Goal: Task Accomplishment & Management: Complete application form

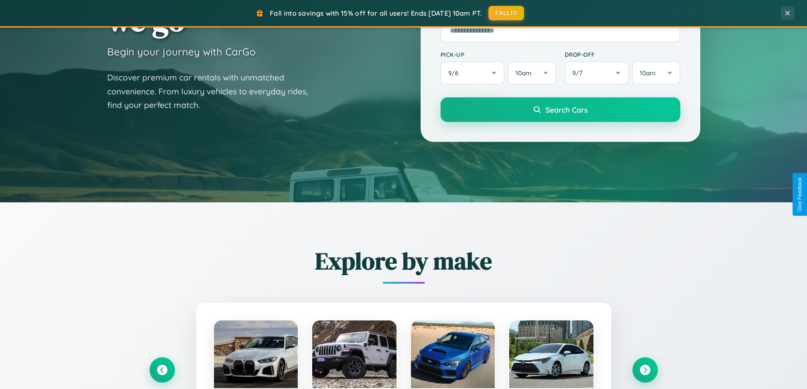
scroll to position [365, 0]
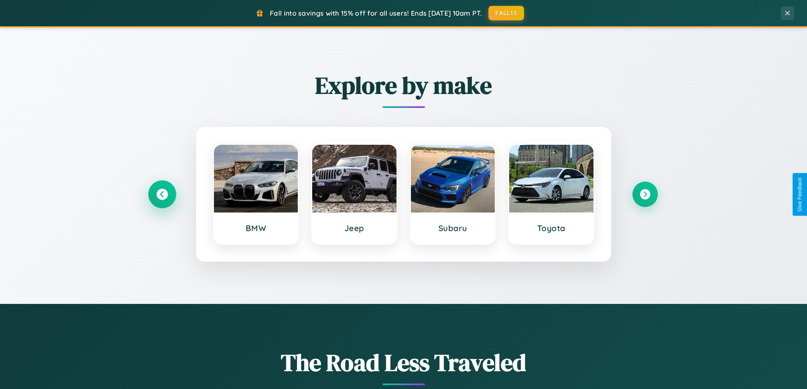
click at [162, 194] on icon at bounding box center [161, 194] width 11 height 11
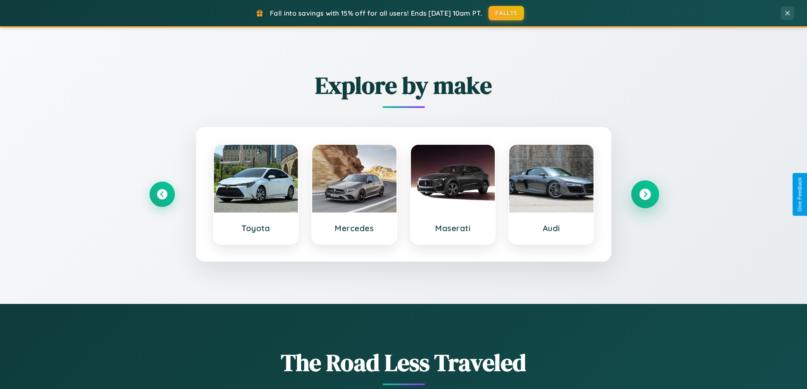
click at [644, 194] on icon at bounding box center [644, 194] width 11 height 11
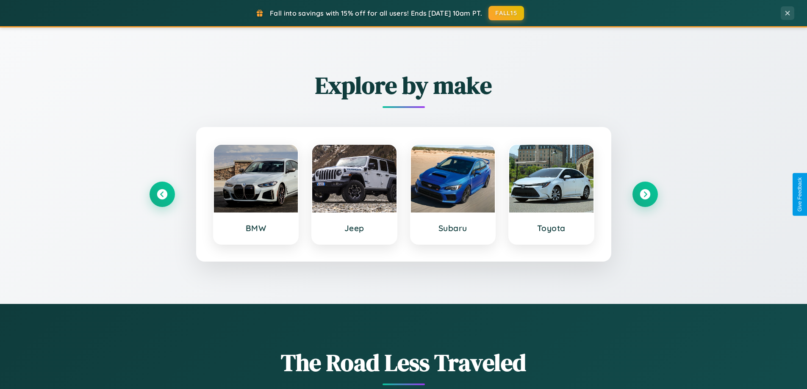
scroll to position [0, 0]
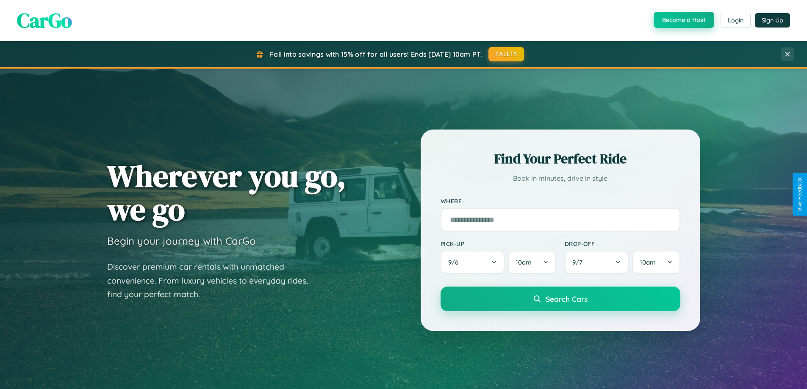
click at [683, 20] on button "Become a Host" at bounding box center [683, 20] width 61 height 16
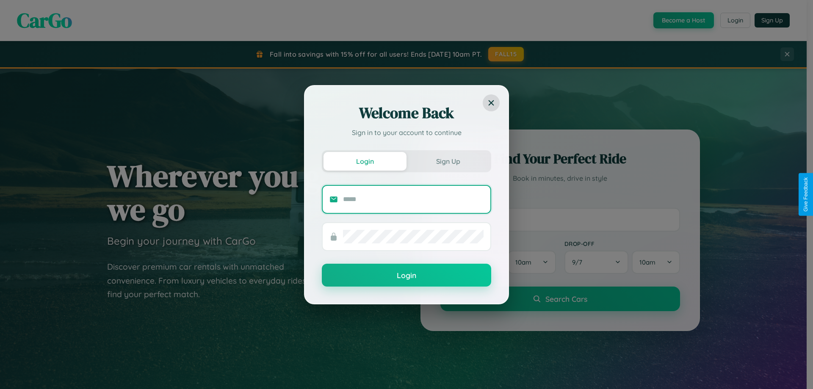
click at [413, 199] on input "text" at bounding box center [413, 200] width 141 height 14
type input "**********"
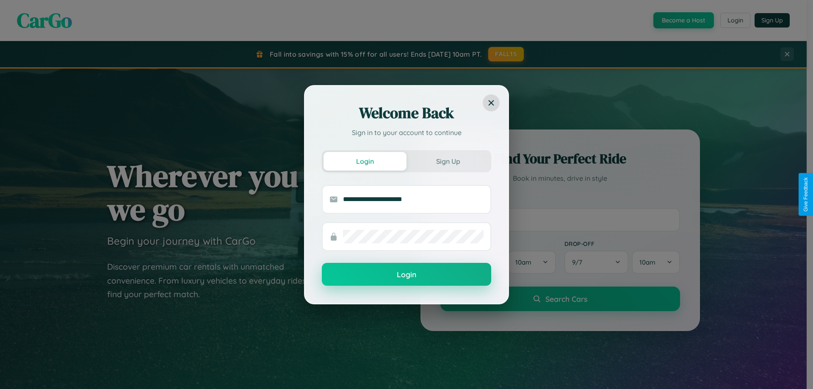
click at [406, 274] on button "Login" at bounding box center [406, 274] width 169 height 23
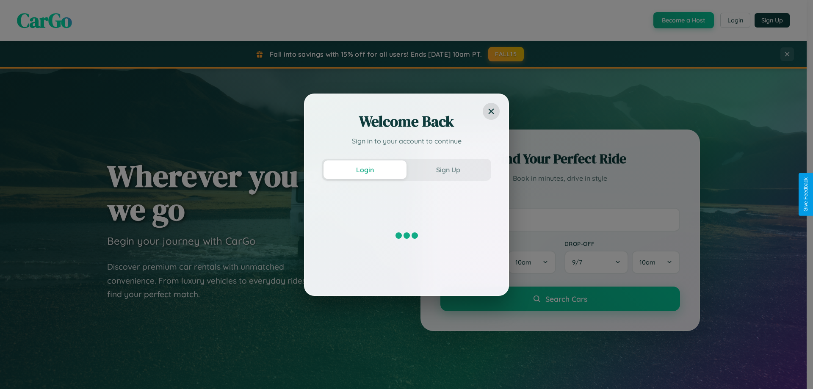
click at [683, 20] on div "Welcome Back Sign in to your account to continue Login Sign Up" at bounding box center [406, 194] width 813 height 389
